Goal: Transaction & Acquisition: Purchase product/service

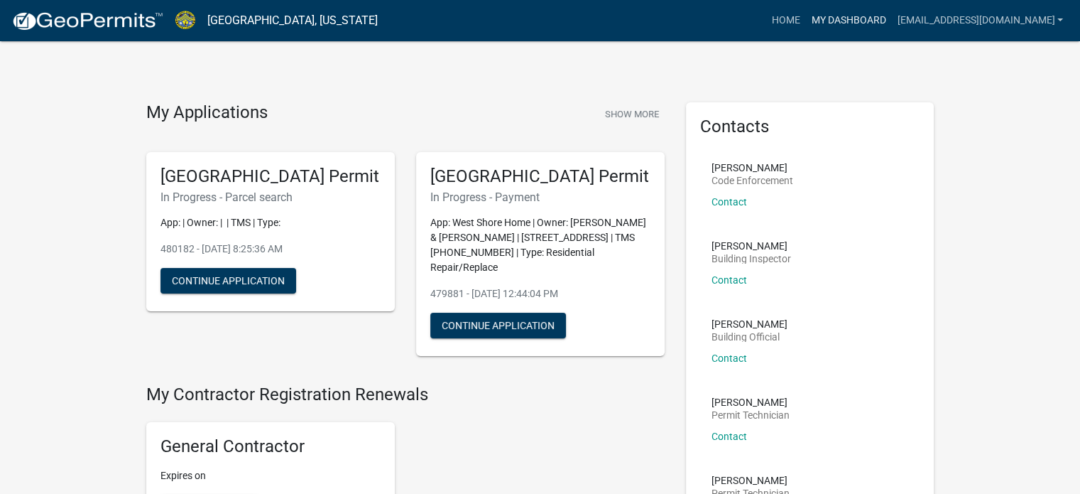
click at [826, 19] on link "My Dashboard" at bounding box center [848, 20] width 86 height 27
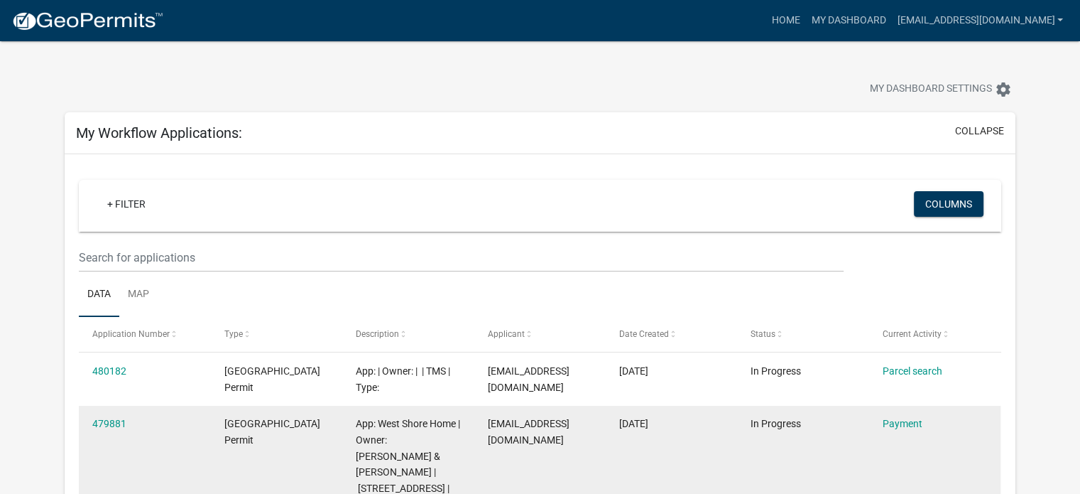
click at [898, 429] on div "Payment" at bounding box center [935, 423] width 104 height 16
click at [901, 425] on link "Payment" at bounding box center [903, 423] width 40 height 11
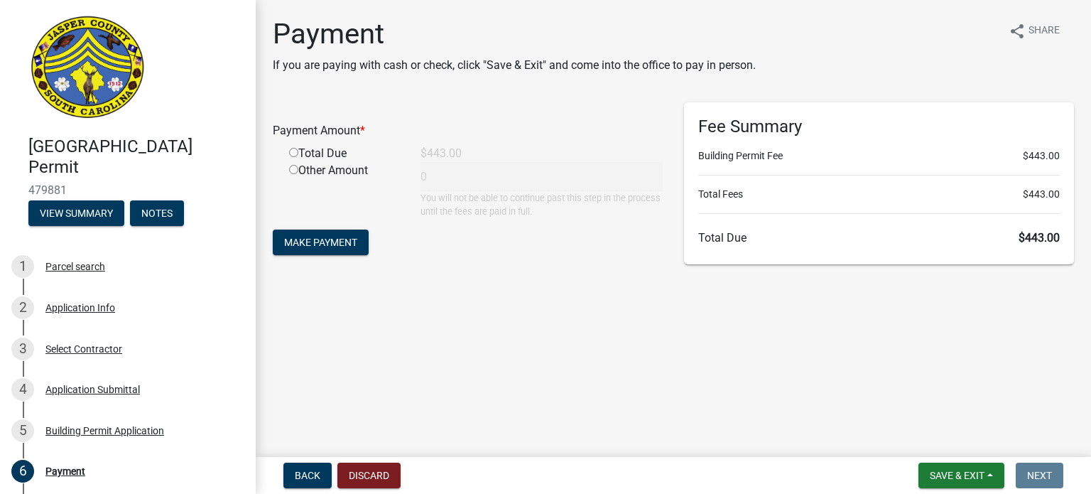
click at [292, 153] on input "radio" at bounding box center [293, 152] width 9 height 9
radio input "true"
type input "443"
click at [335, 246] on span "Make Payment" at bounding box center [320, 241] width 73 height 11
